Goal: Browse casually

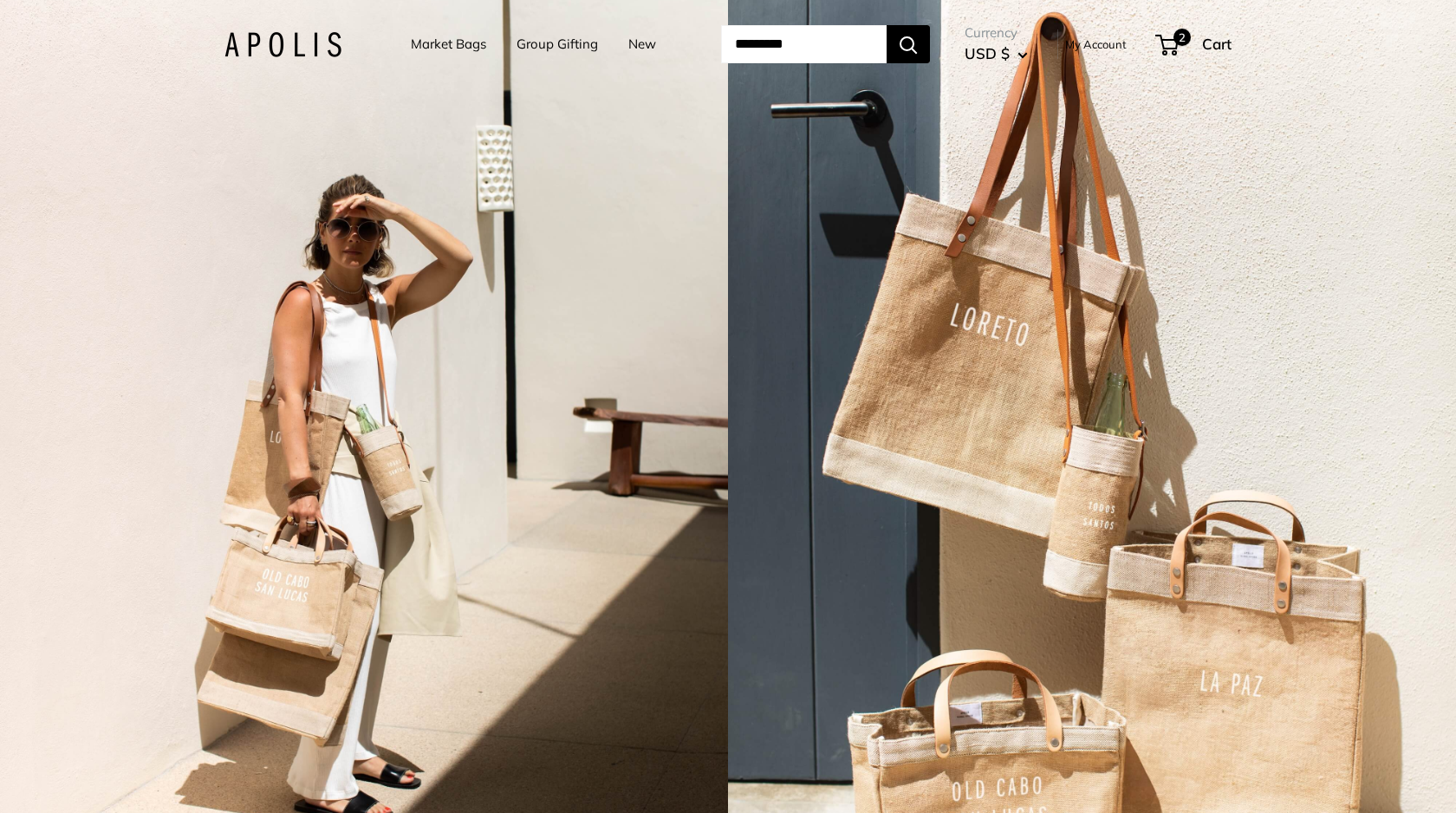
click at [636, 49] on link "New" at bounding box center [642, 44] width 28 height 24
